Goal: Check status: Check status

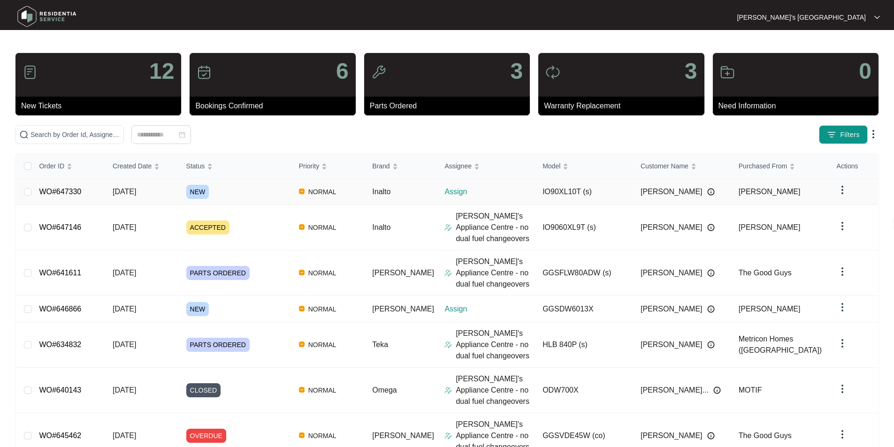
click at [65, 194] on link "WO#647330" at bounding box center [60, 192] width 42 height 8
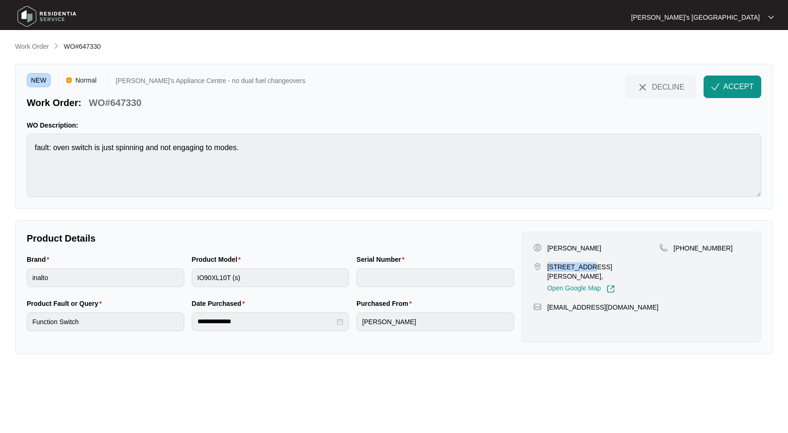
drag, startPoint x: 547, startPoint y: 266, endPoint x: 581, endPoint y: 265, distance: 33.8
click at [581, 265] on div "[STREET_ADDRESS][PERSON_NAME], Open Google Map" at bounding box center [597, 277] width 126 height 31
click at [128, 99] on p "WO#647330" at bounding box center [115, 102] width 53 height 13
copy p "647330"
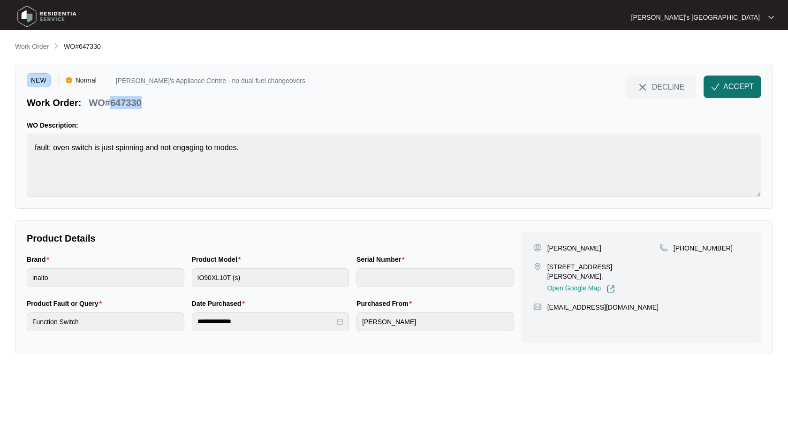
click at [737, 84] on span "ACCEPT" at bounding box center [739, 86] width 31 height 11
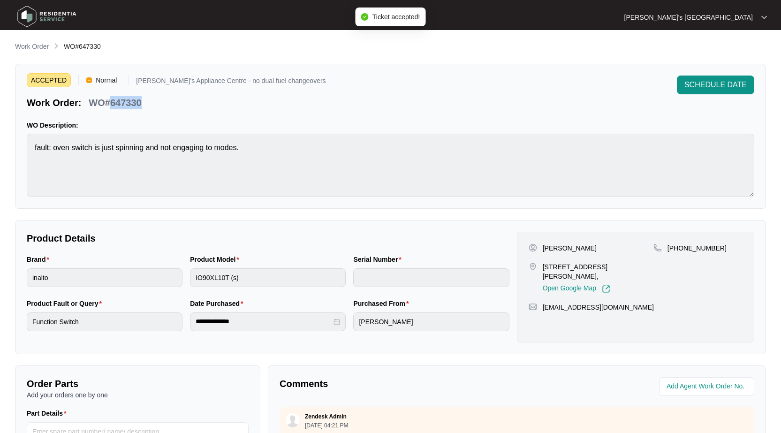
click at [40, 46] on p "Work Order" at bounding box center [32, 46] width 34 height 9
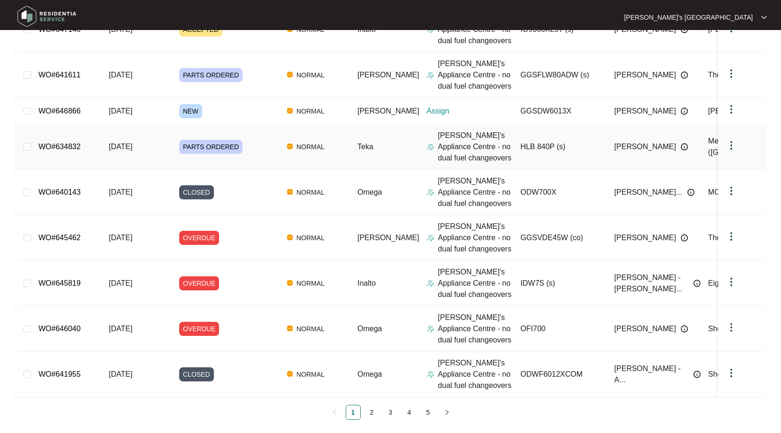
scroll to position [234, 0]
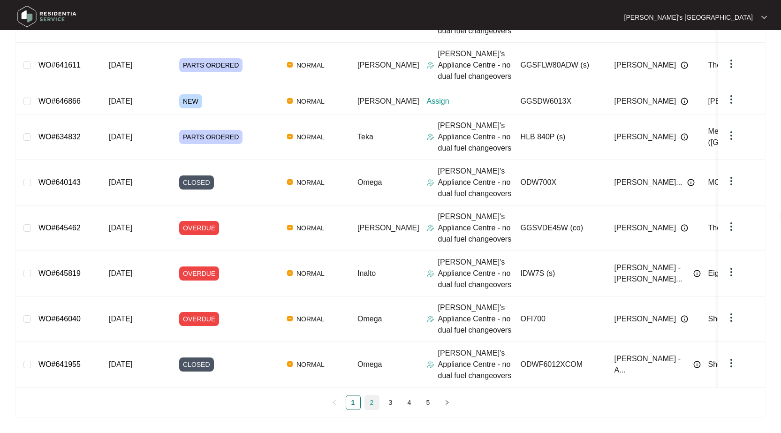
click at [372, 403] on link "2" at bounding box center [372, 403] width 14 height 14
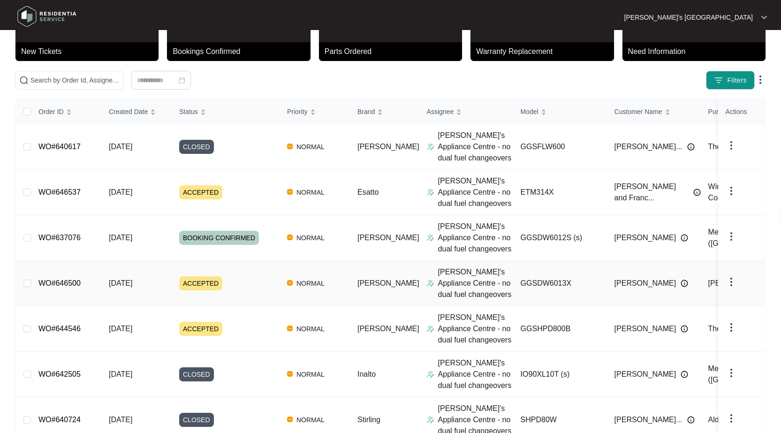
scroll to position [46, 0]
